Goal: Find specific page/section

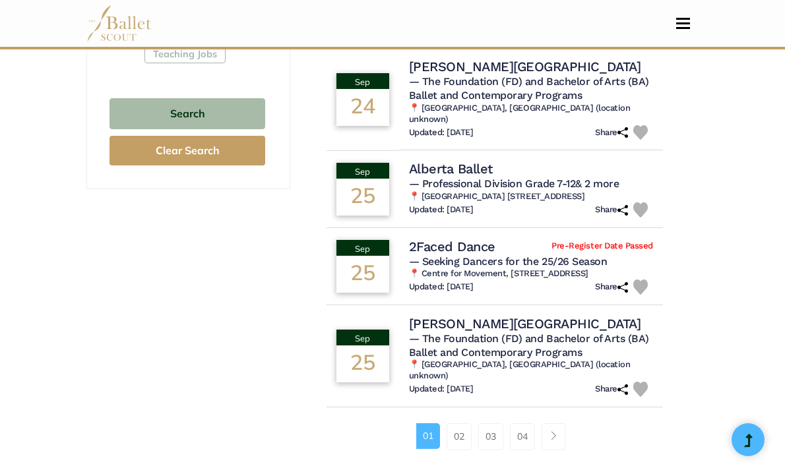
scroll to position [953, 0]
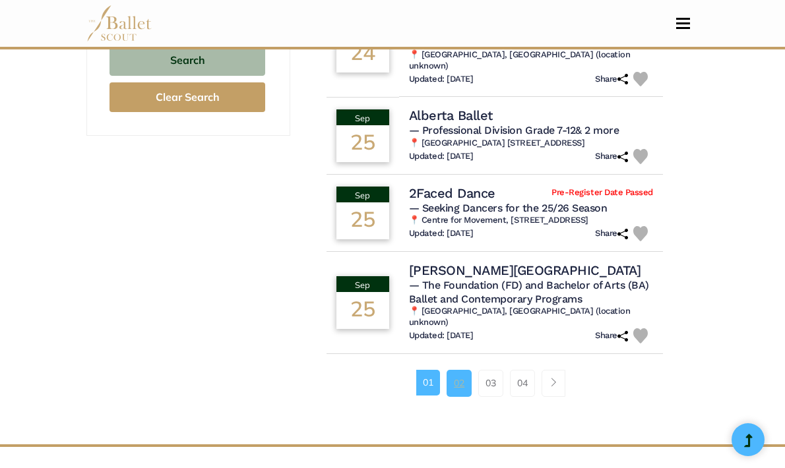
click at [449, 370] on link "02" at bounding box center [458, 383] width 25 height 26
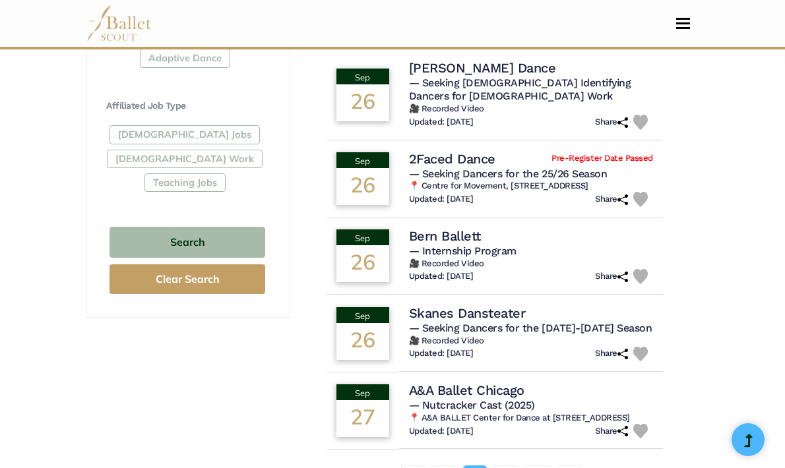
scroll to position [772, 0]
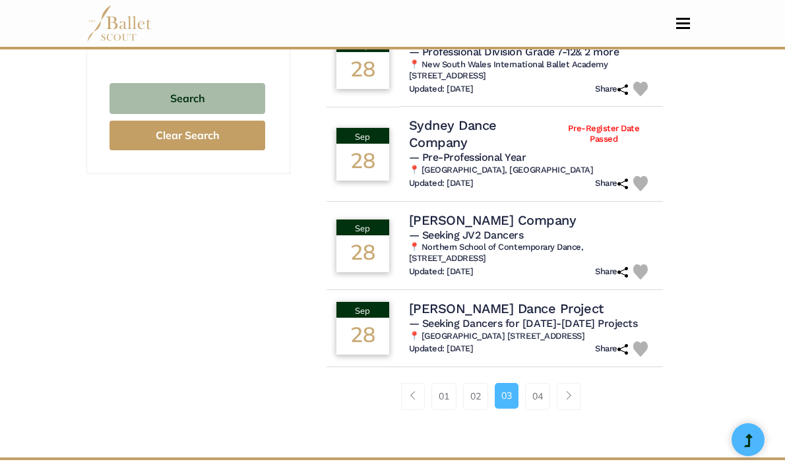
scroll to position [963, 0]
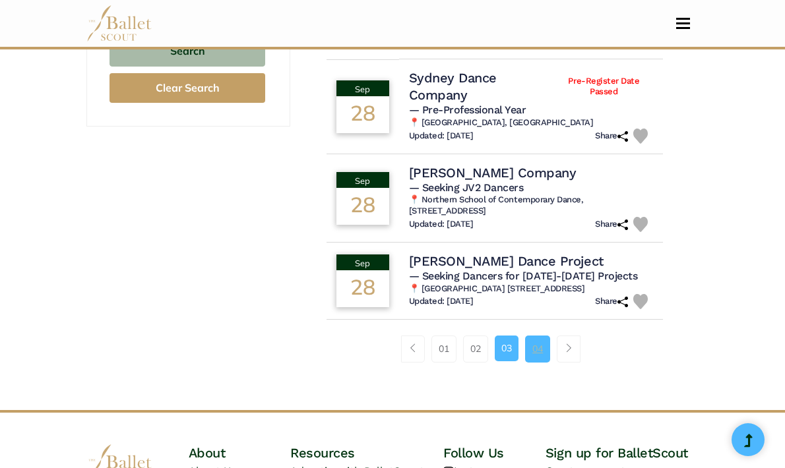
click at [525, 336] on link "04" at bounding box center [537, 349] width 25 height 26
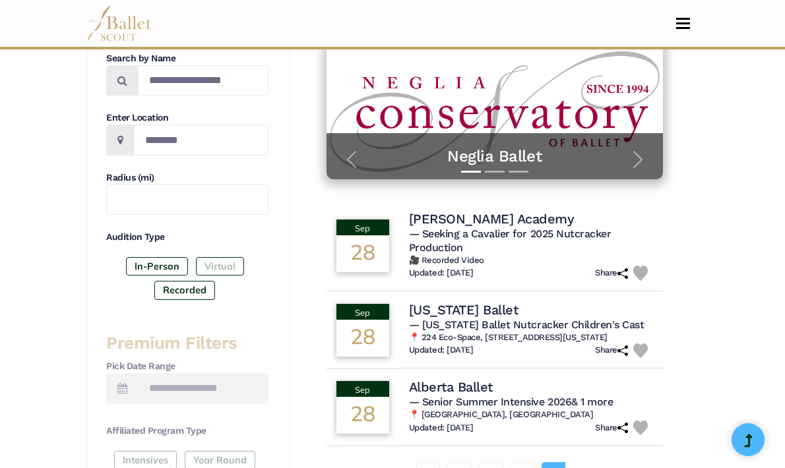
scroll to position [295, 0]
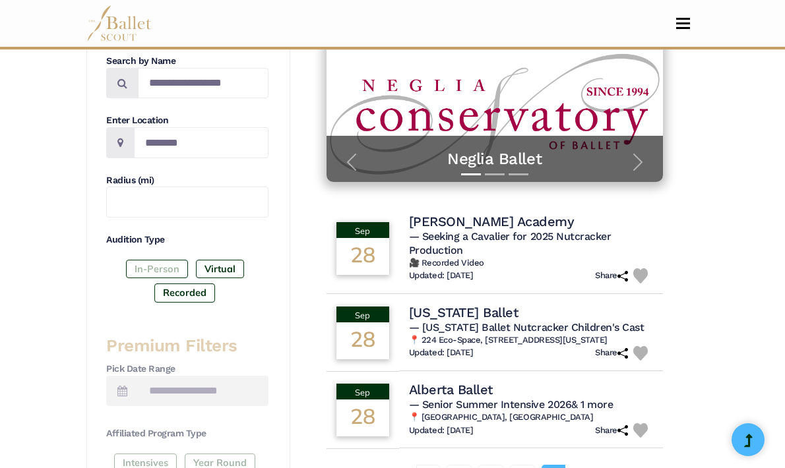
click at [126, 260] on label "In-Person" at bounding box center [157, 269] width 62 height 18
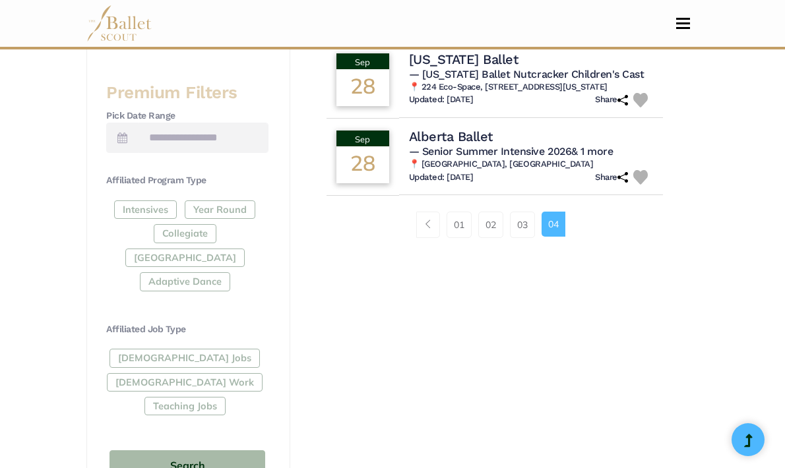
scroll to position [525, 0]
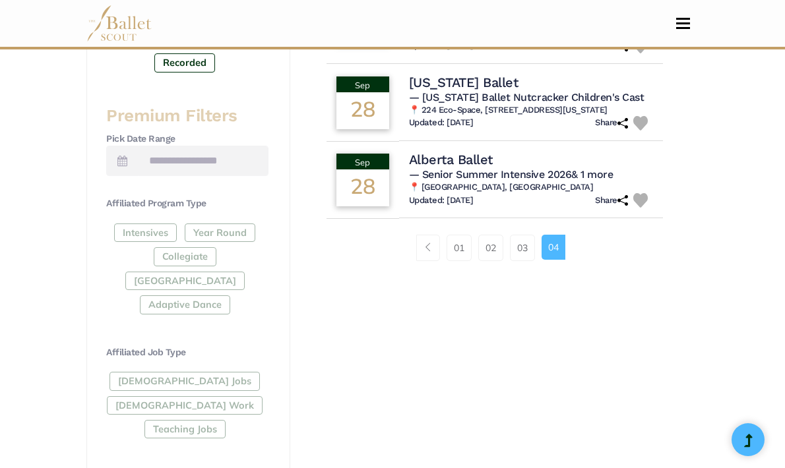
click at [133, 378] on div "[DEMOGRAPHIC_DATA] Jobs [DEMOGRAPHIC_DATA] Work Teaching Jobs" at bounding box center [187, 408] width 162 height 72
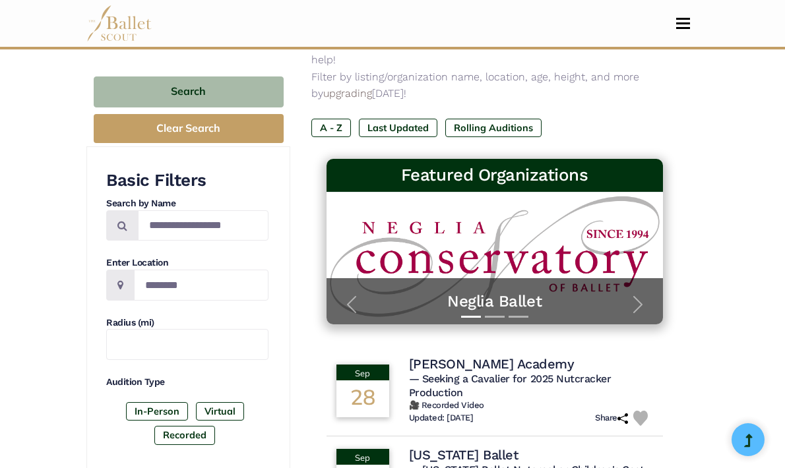
scroll to position [0, 0]
